Goal: Task Accomplishment & Management: Manage account settings

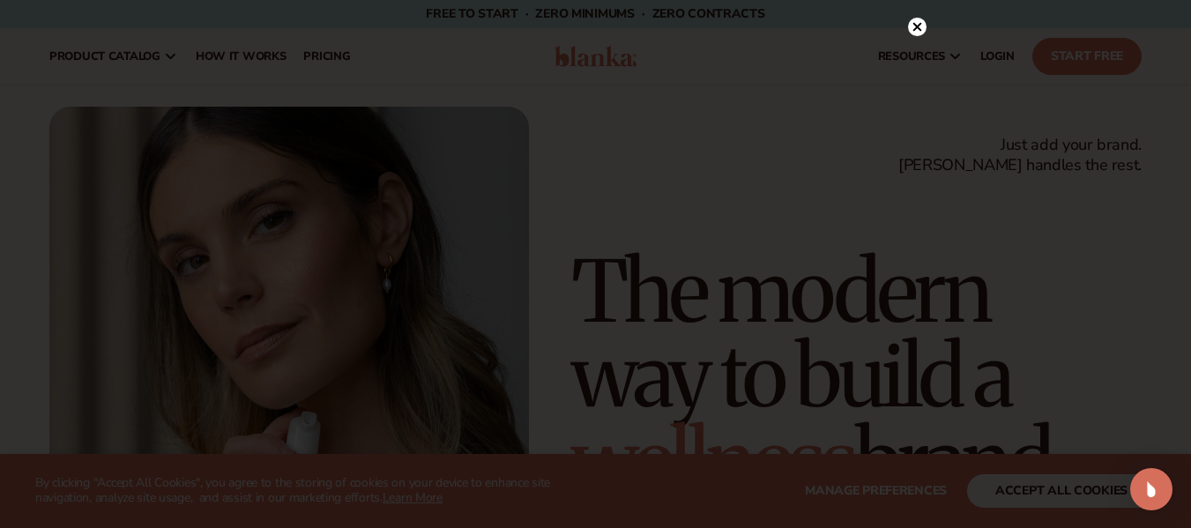
click at [1054, 503] on div at bounding box center [595, 264] width 1191 height 528
click at [904, 47] on div at bounding box center [595, 264] width 1191 height 528
click at [918, 55] on icon at bounding box center [917, 63] width 19 height 19
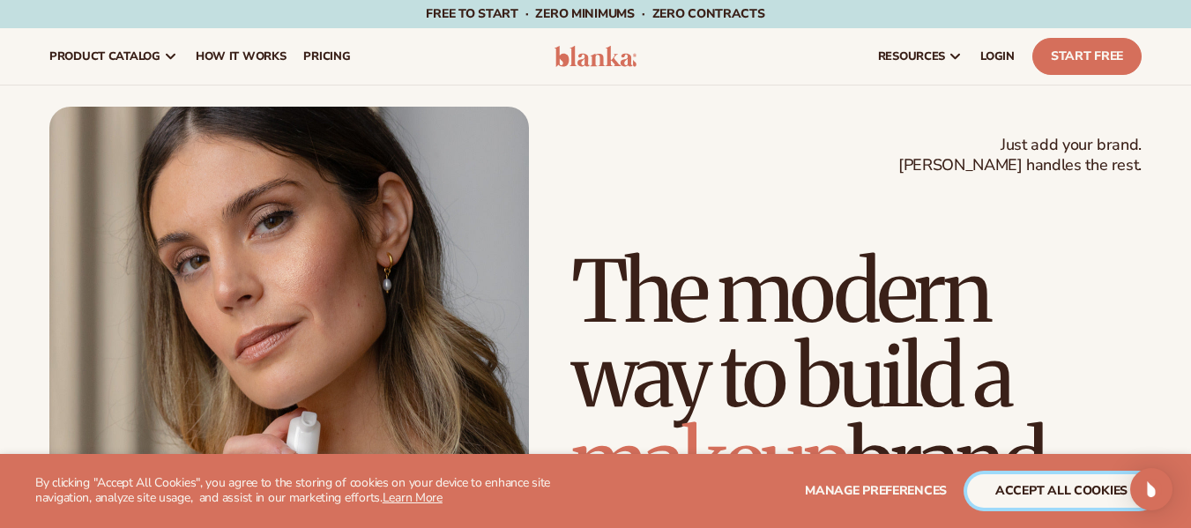
click at [1113, 494] on button "accept all cookies" at bounding box center [1061, 490] width 189 height 33
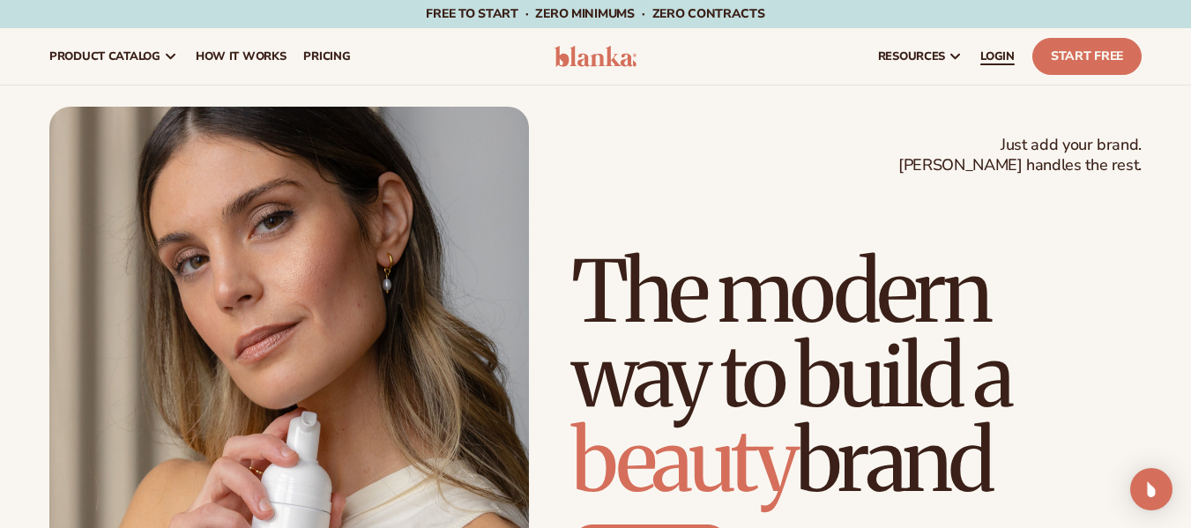
click at [997, 58] on span "LOGIN" at bounding box center [997, 56] width 34 height 14
